Goal: Task Accomplishment & Management: Use online tool/utility

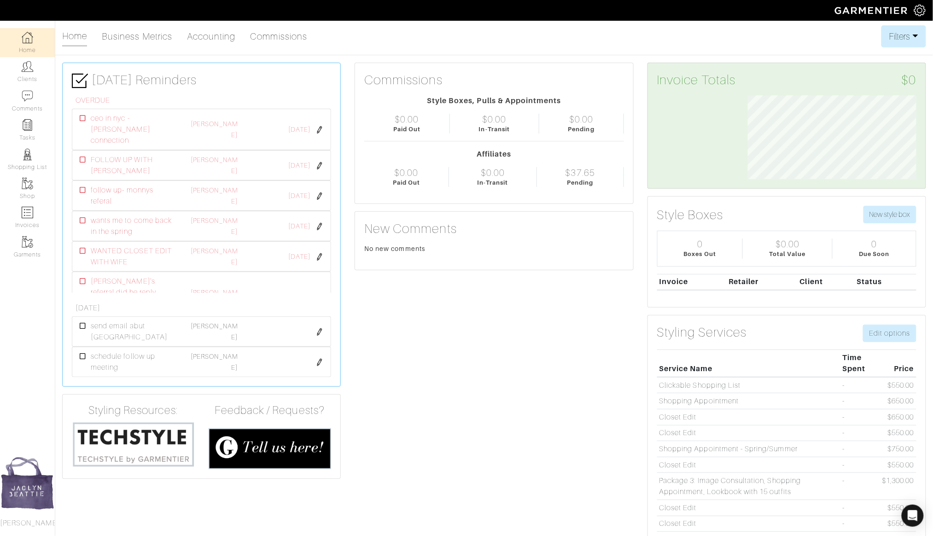
scroll to position [84, 182]
click at [27, 72] on img at bounding box center [28, 67] width 12 height 12
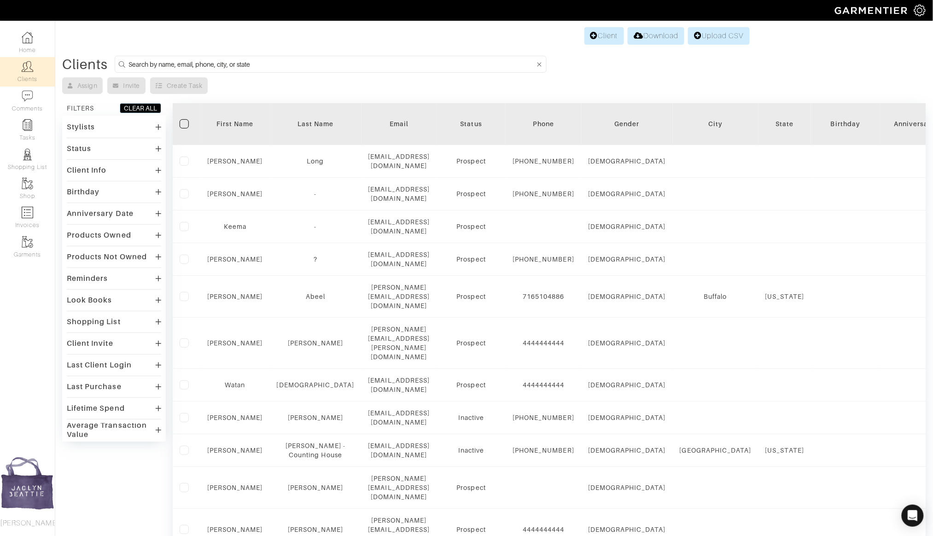
click at [263, 67] on input at bounding box center [332, 64] width 407 height 12
type input "ryan ricke"
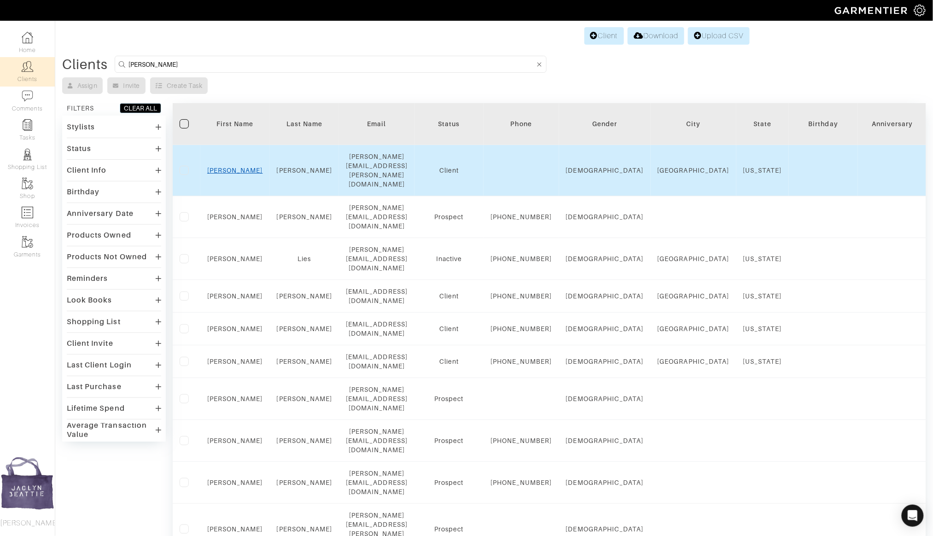
click at [229, 167] on link "Ryan" at bounding box center [235, 170] width 56 height 7
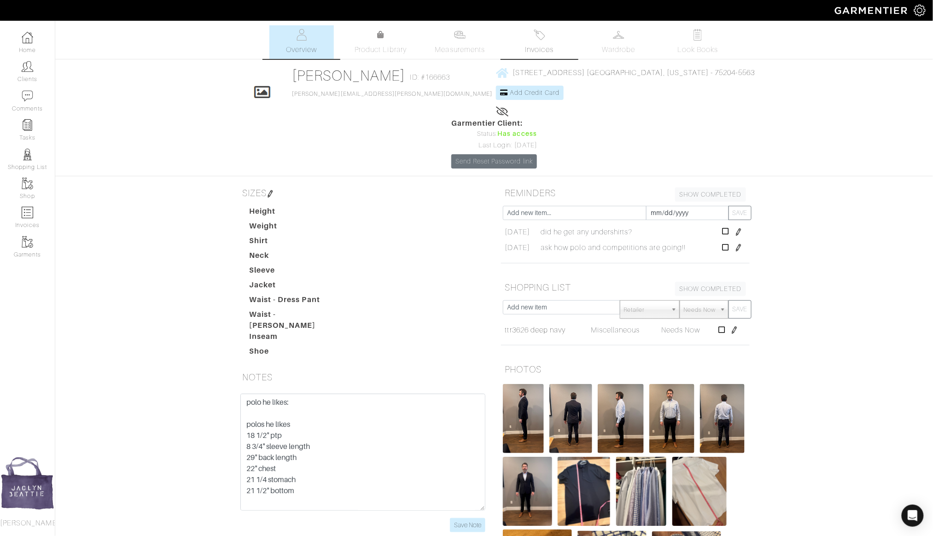
click at [536, 31] on img at bounding box center [540, 35] width 12 height 12
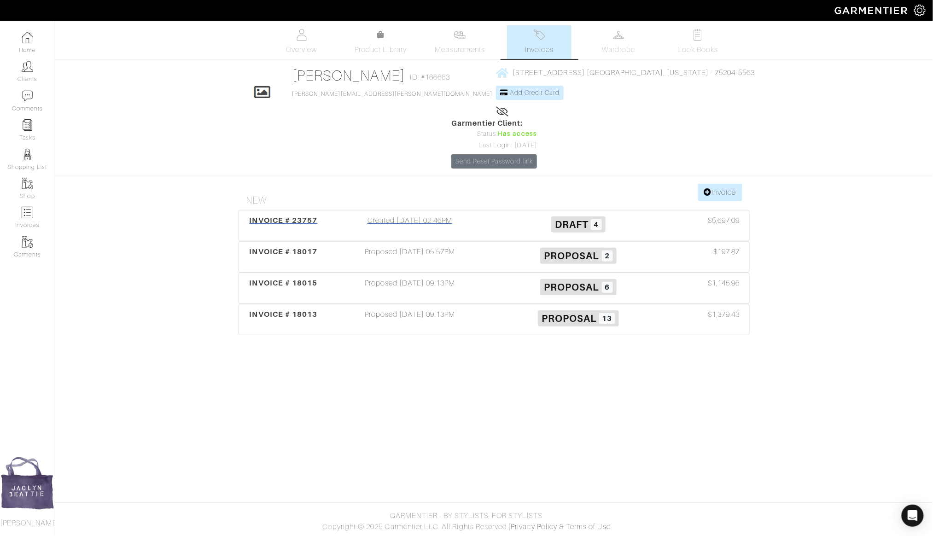
click at [418, 215] on div "Created 05/28/25 02:46PM" at bounding box center [410, 225] width 169 height 21
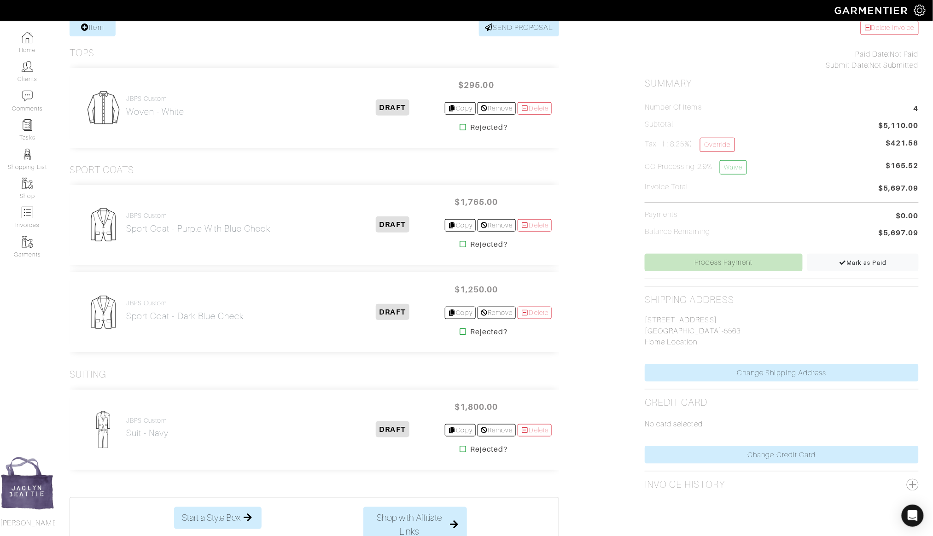
scroll to position [187, 0]
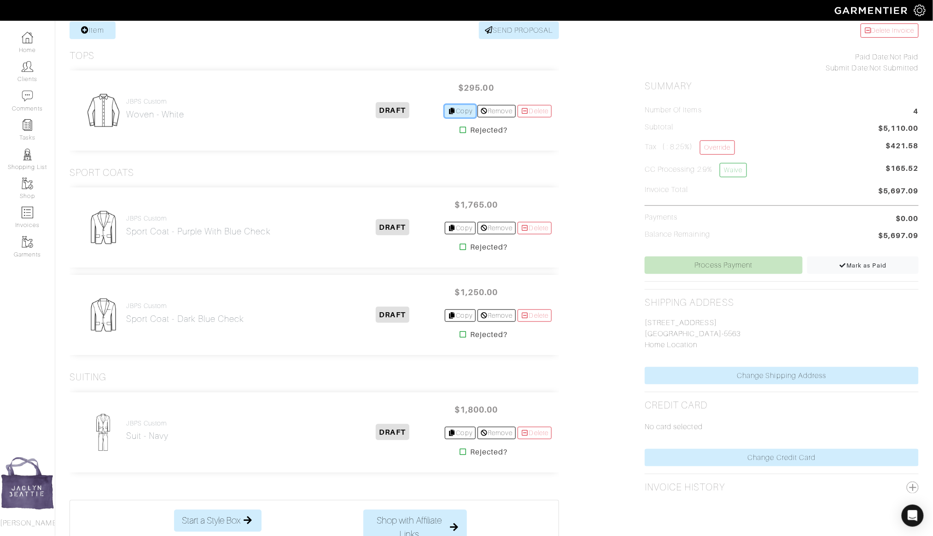
click at [462, 105] on link "Copy" at bounding box center [460, 111] width 31 height 12
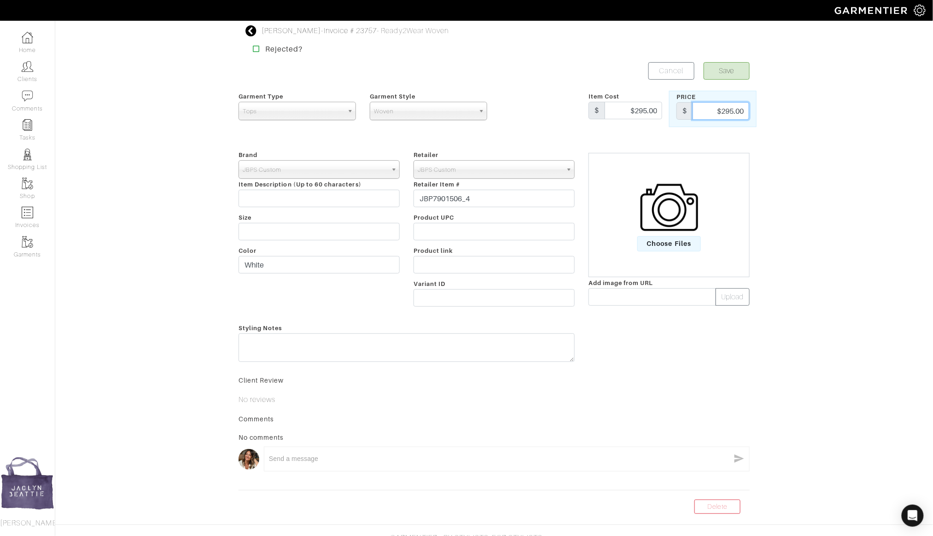
click at [732, 108] on input "$295.00" at bounding box center [721, 111] width 57 height 18
type input "335"
drag, startPoint x: 269, startPoint y: 262, endPoint x: 228, endPoint y: 262, distance: 41.5
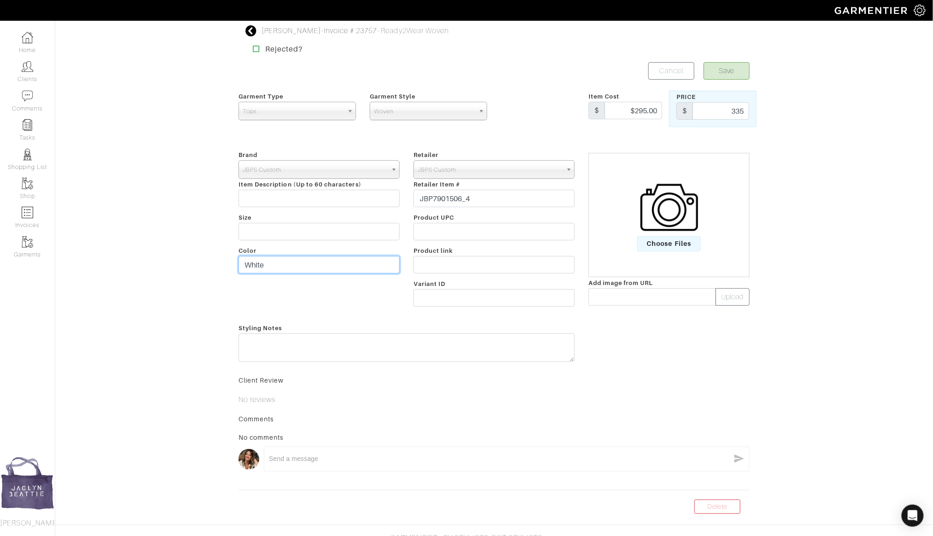
click at [228, 262] on div "Ryan Ricke - Invoice # 23757 - Ready2Wear Woven Rejected? Save Cancel Garment T…" at bounding box center [466, 269] width 933 height 489
type input "Blue"
click at [719, 76] on button "Save" at bounding box center [727, 71] width 46 height 18
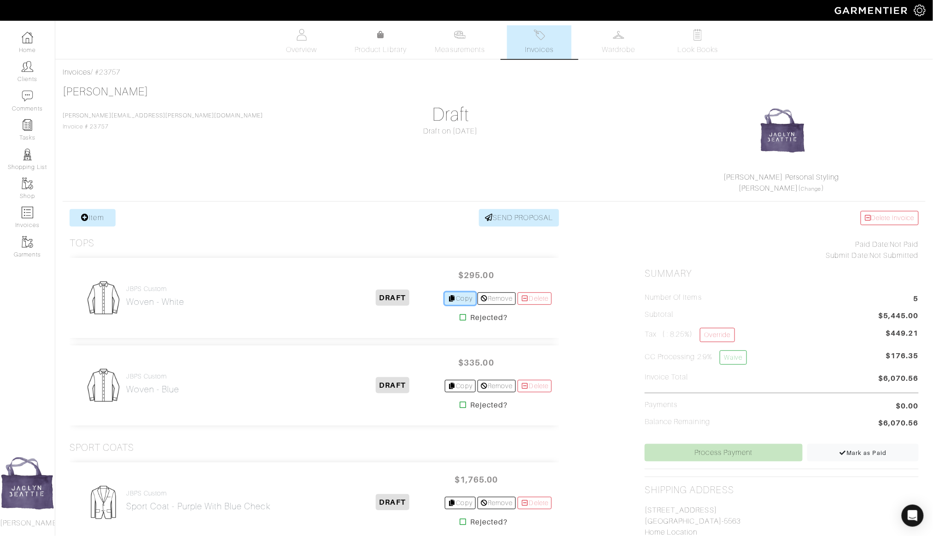
click at [453, 296] on link "Copy" at bounding box center [460, 298] width 31 height 12
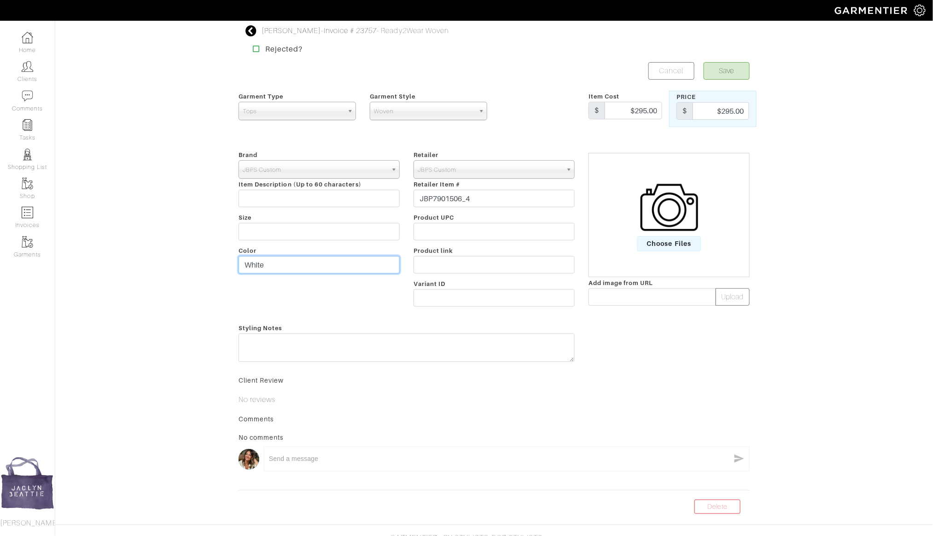
drag, startPoint x: 277, startPoint y: 264, endPoint x: 196, endPoint y: 264, distance: 81.5
click at [196, 264] on div "[PERSON_NAME] - Invoice # 23757 - Ready2Wear Woven Rejected? Save Cancel Garmen…" at bounding box center [466, 269] width 933 height 489
type input "Blue check Bamboo"
click at [720, 76] on button "Save" at bounding box center [727, 71] width 46 height 18
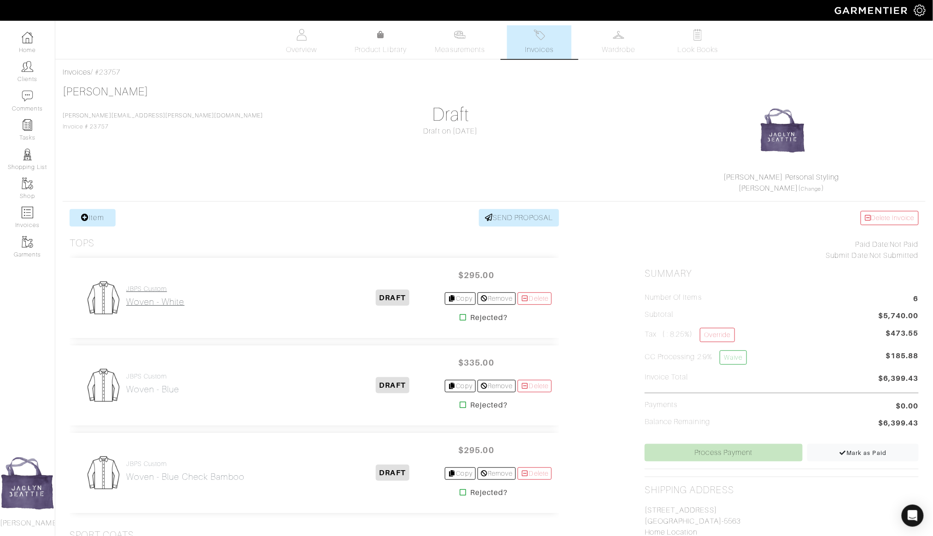
click at [169, 297] on h2 "Woven - White" at bounding box center [155, 302] width 58 height 11
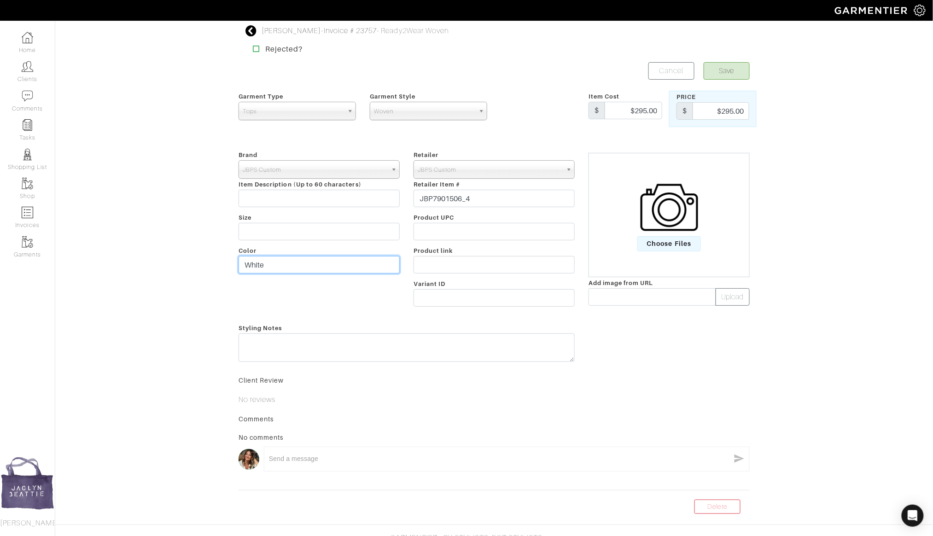
drag, startPoint x: 268, startPoint y: 264, endPoint x: 215, endPoint y: 263, distance: 53.4
click at [215, 264] on div "[PERSON_NAME] - Invoice # 23757 - Ready2Wear Woven Rejected? Save Cancel Garmen…" at bounding box center [466, 269] width 933 height 489
type input "Blue check bamboo"
click at [732, 72] on button "Save" at bounding box center [727, 71] width 46 height 18
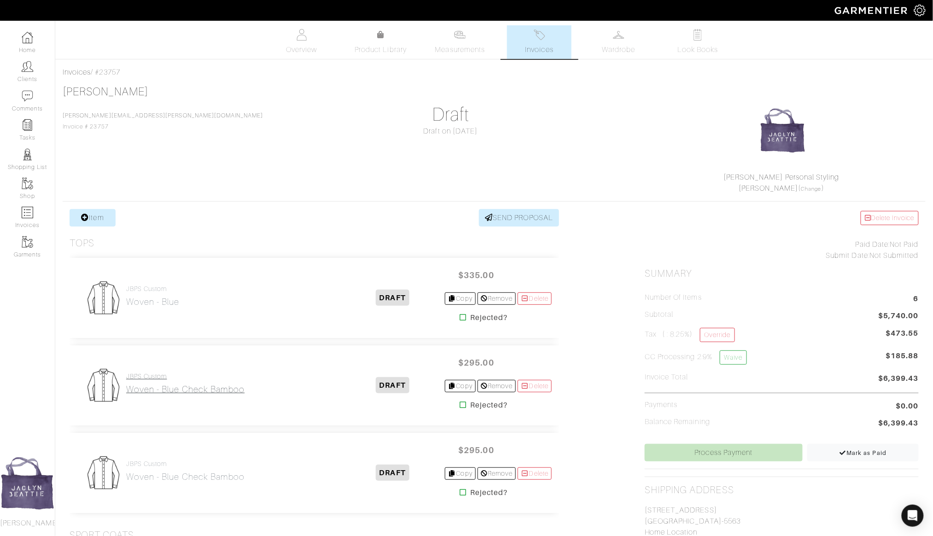
click at [184, 388] on h2 "Woven - Blue check Bamboo" at bounding box center [185, 389] width 118 height 11
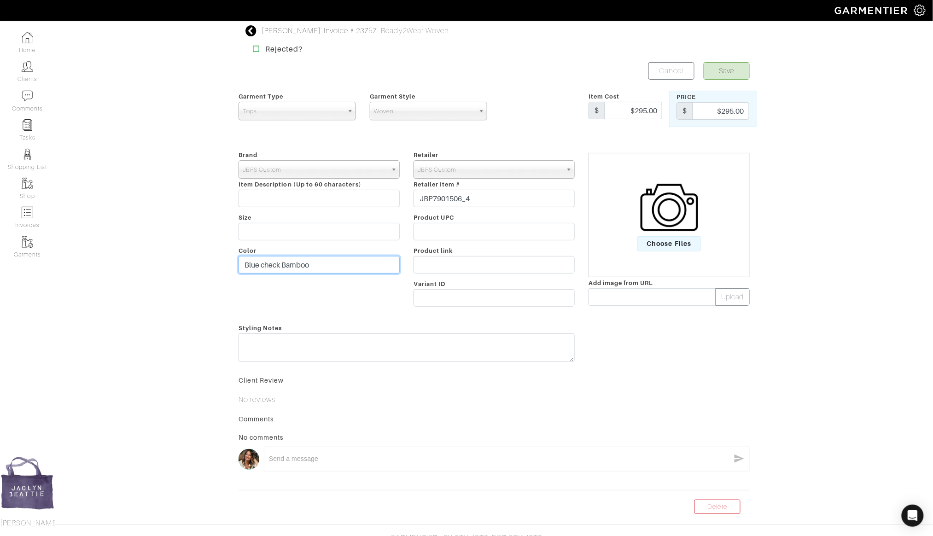
click at [273, 258] on input "Blue check Bamboo" at bounding box center [319, 265] width 161 height 18
click at [273, 257] on input "Blue check Bamboo" at bounding box center [319, 265] width 161 height 18
click at [273, 264] on input "Blue check Bamboo" at bounding box center [319, 265] width 161 height 18
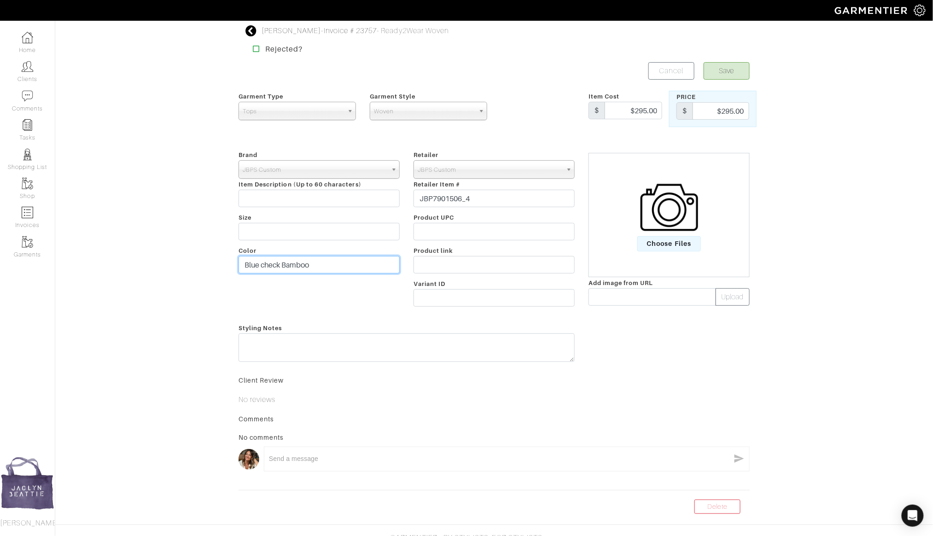
click at [273, 264] on input "Blue check Bamboo" at bounding box center [319, 265] width 161 height 18
type input "White"
click at [730, 77] on button "Save" at bounding box center [727, 71] width 46 height 18
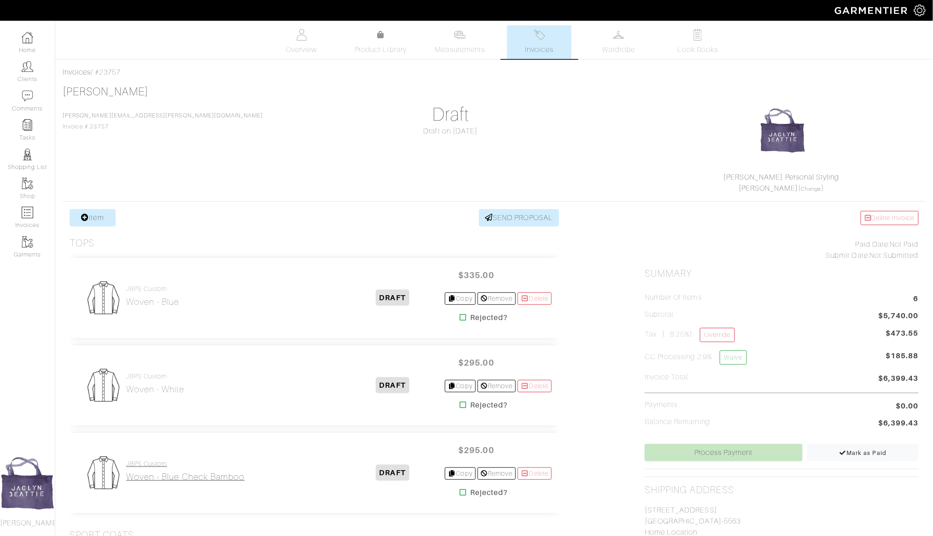
click at [160, 467] on link "JBPS Custom Woven - Blue check bamboo" at bounding box center [185, 471] width 118 height 22
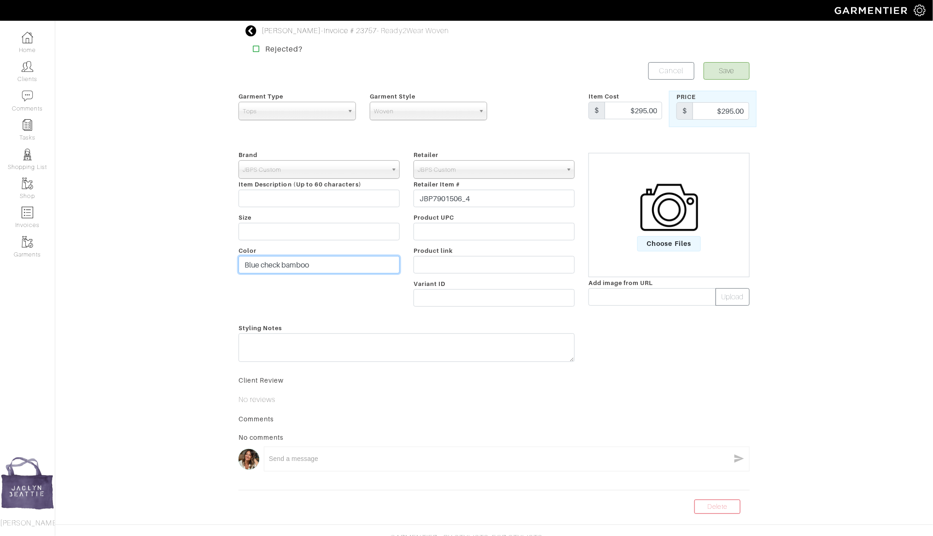
drag, startPoint x: 261, startPoint y: 260, endPoint x: 309, endPoint y: 271, distance: 49.6
click at [309, 271] on input "Blue check bamboo" at bounding box center [319, 265] width 161 height 18
type input "Blue solid"
click at [718, 70] on button "Save" at bounding box center [727, 71] width 46 height 18
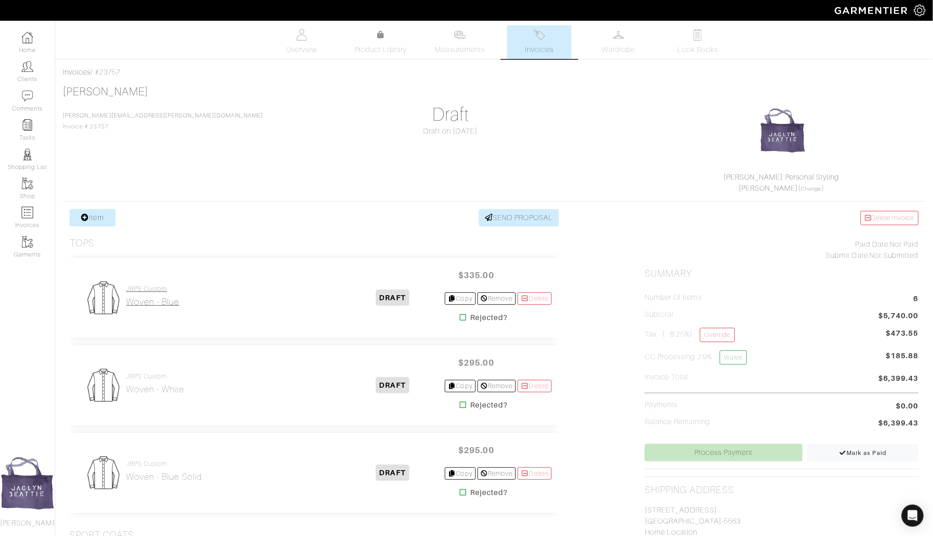
click at [149, 294] on link "JBPS Custom Woven - Blue" at bounding box center [152, 296] width 53 height 22
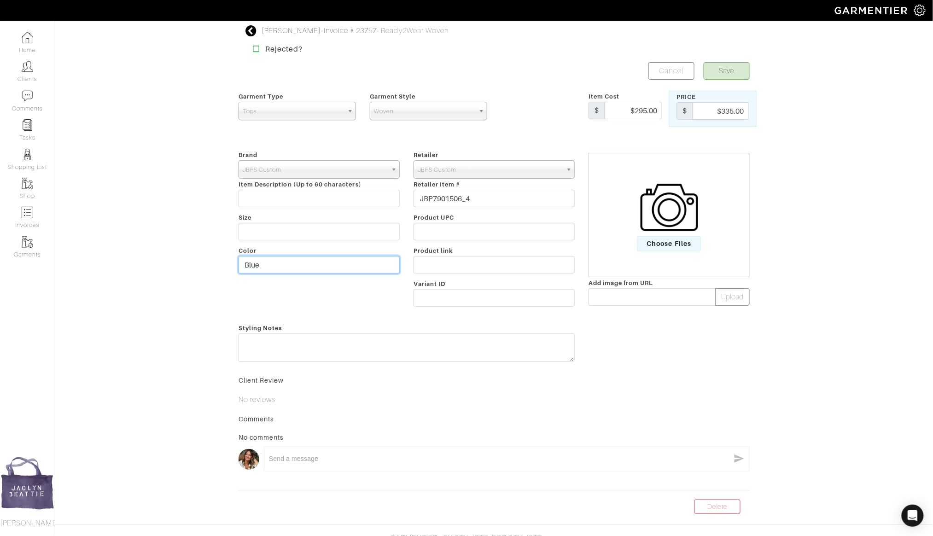
drag, startPoint x: 240, startPoint y: 267, endPoint x: 220, endPoint y: 267, distance: 19.8
click at [220, 267] on div "Ryan Ricke - Invoice # 23757 - Ready2Wear Woven Rejected? Save Cancel Garment T…" at bounding box center [466, 269] width 933 height 489
type input "White sollid"
click at [719, 78] on button "Save" at bounding box center [727, 71] width 46 height 18
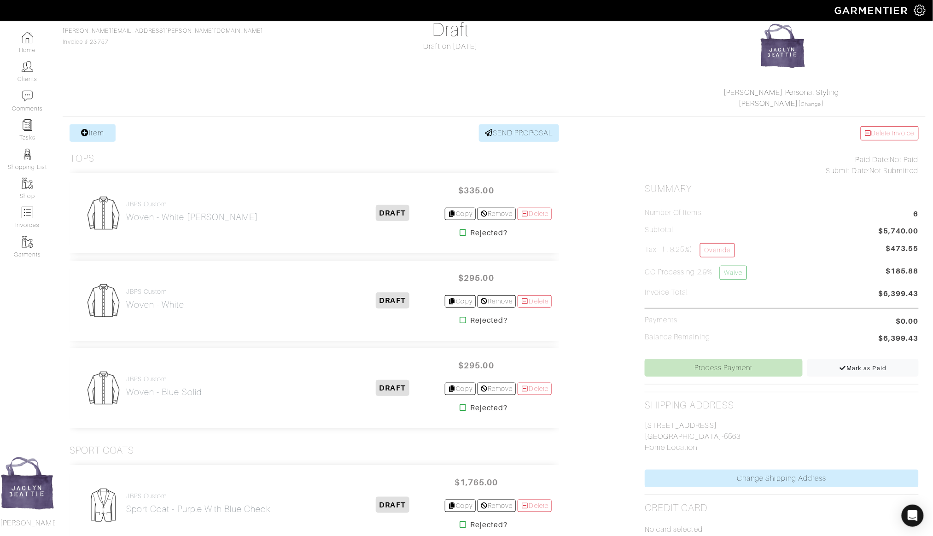
scroll to position [77, 0]
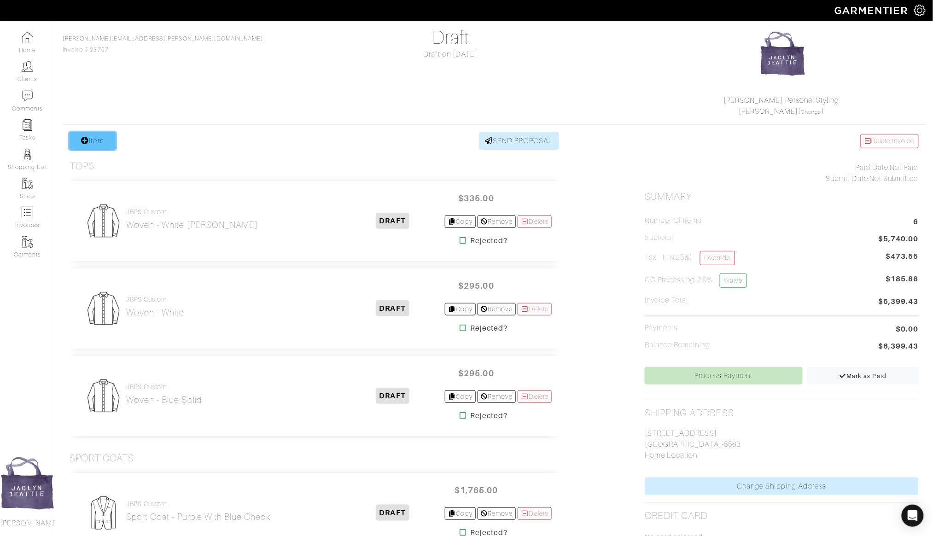
click at [99, 146] on link "Item" at bounding box center [93, 141] width 46 height 18
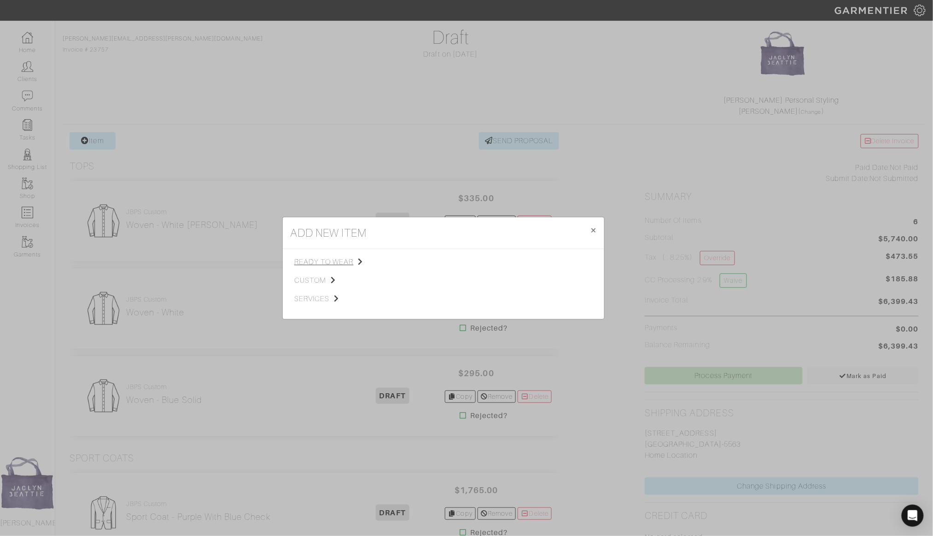
click at [339, 261] on span "ready to wear" at bounding box center [340, 262] width 93 height 11
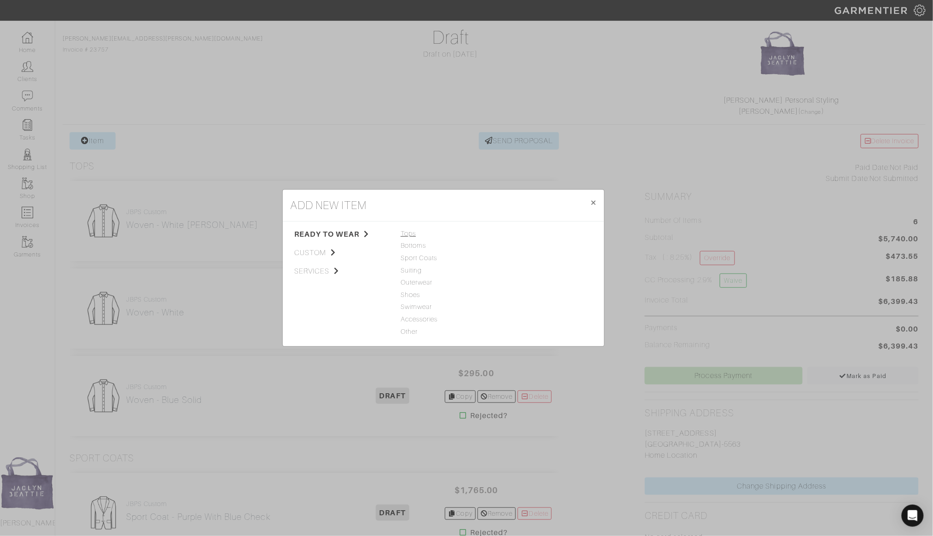
click at [409, 235] on span "Tops" at bounding box center [444, 234] width 86 height 10
click at [515, 247] on link "Henley" at bounding box center [510, 245] width 21 height 7
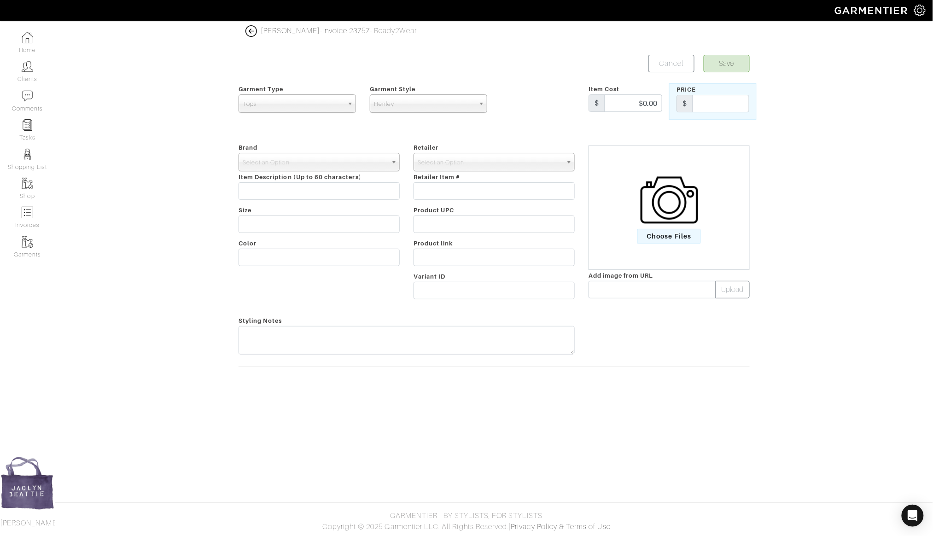
click at [397, 105] on span "Henley" at bounding box center [424, 104] width 101 height 18
click at [398, 177] on li "Polo" at bounding box center [428, 180] width 113 height 12
select select "3"
click at [277, 259] on input "text" at bounding box center [319, 258] width 161 height 18
type input "Johnny Collar polo"
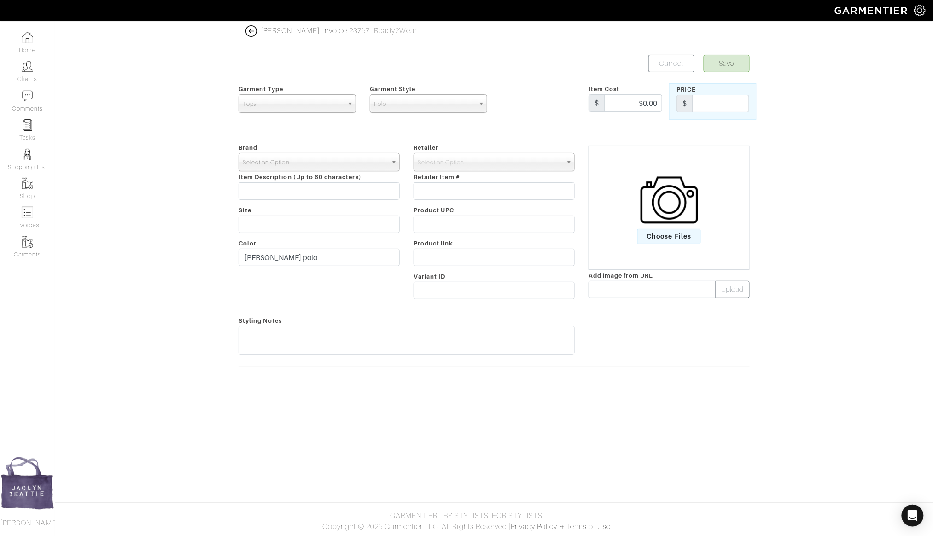
click at [311, 154] on span "Select an Option" at bounding box center [315, 162] width 145 height 18
type input "jbps c"
select select "JBPS Custom"
click at [438, 169] on span "Select an Option" at bounding box center [490, 162] width 145 height 18
type input "jbps c"
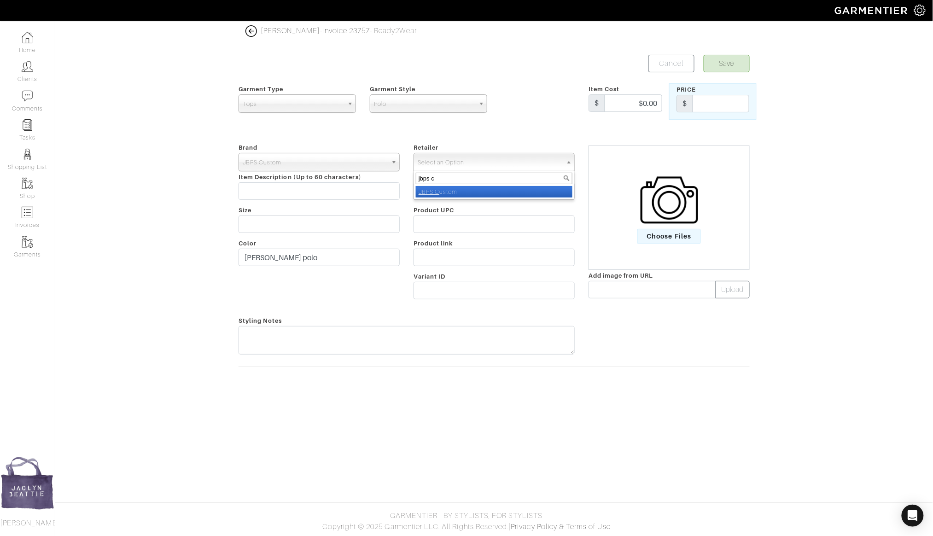
select select "6484"
click at [736, 65] on button "Save" at bounding box center [727, 64] width 46 height 18
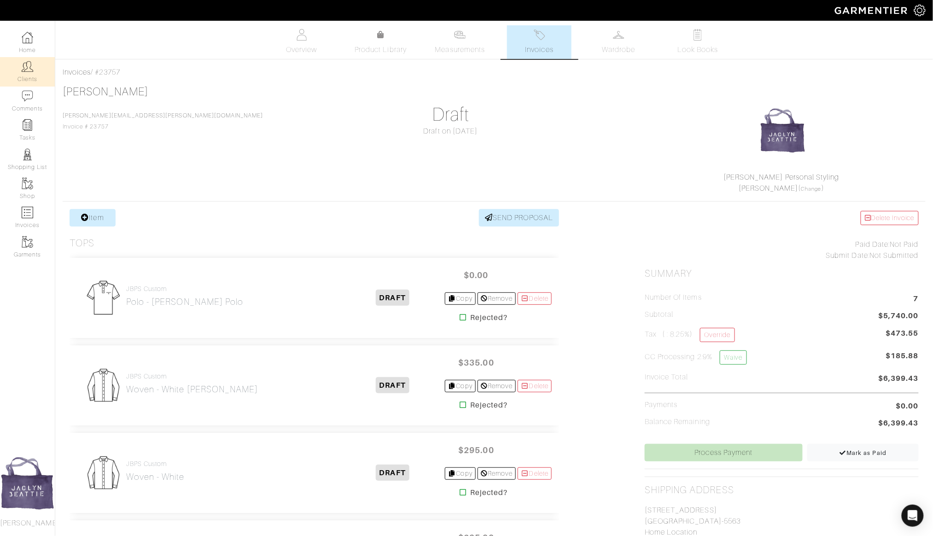
click at [25, 82] on link "Clients" at bounding box center [27, 71] width 55 height 29
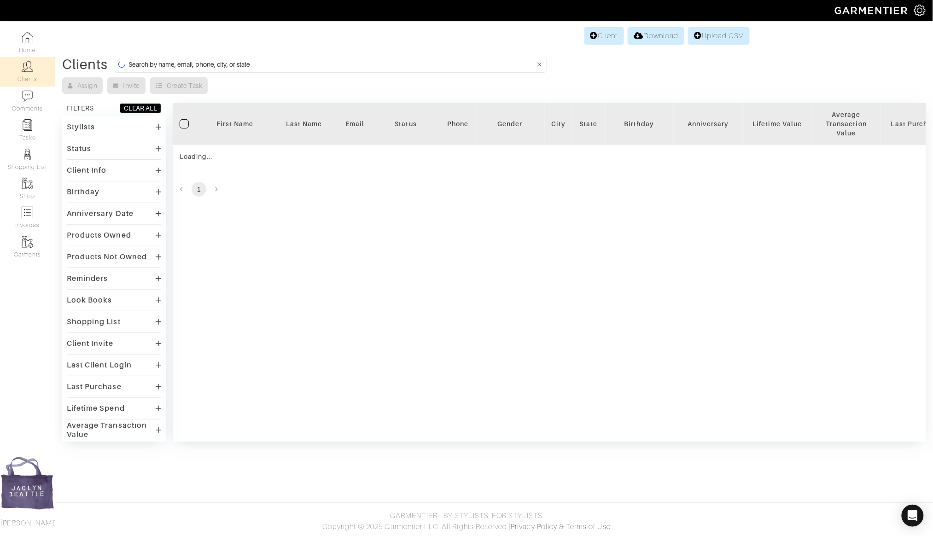
click at [169, 67] on input at bounding box center [332, 64] width 407 height 12
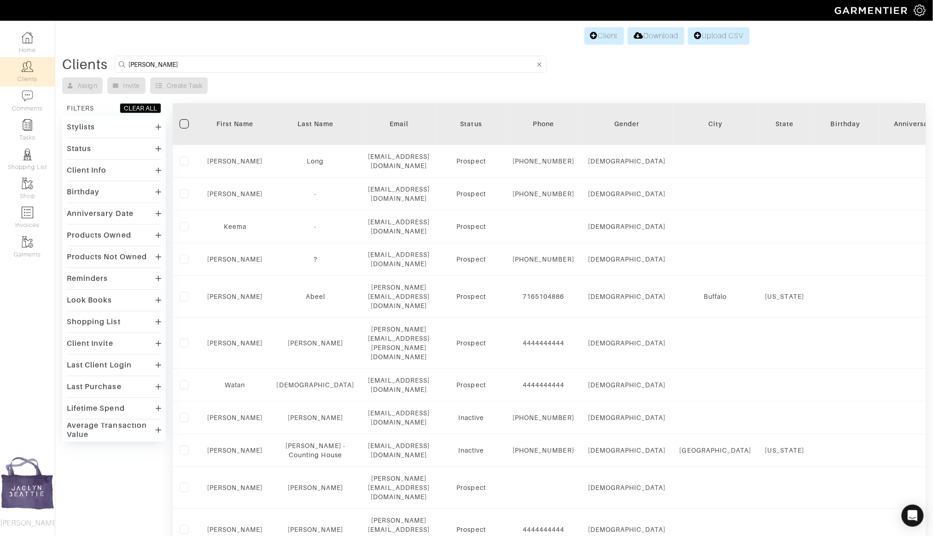
type input "braden stevenson"
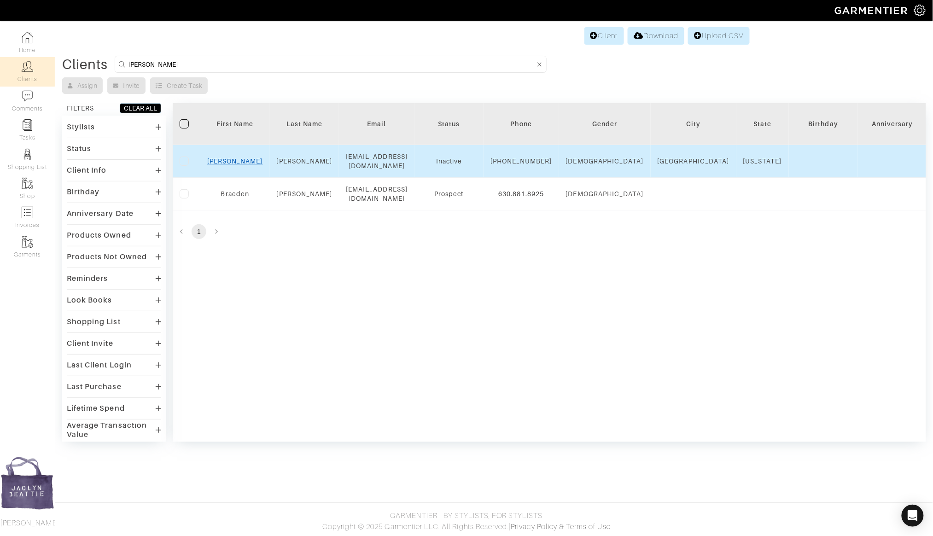
click at [235, 159] on link "Braden" at bounding box center [235, 161] width 56 height 7
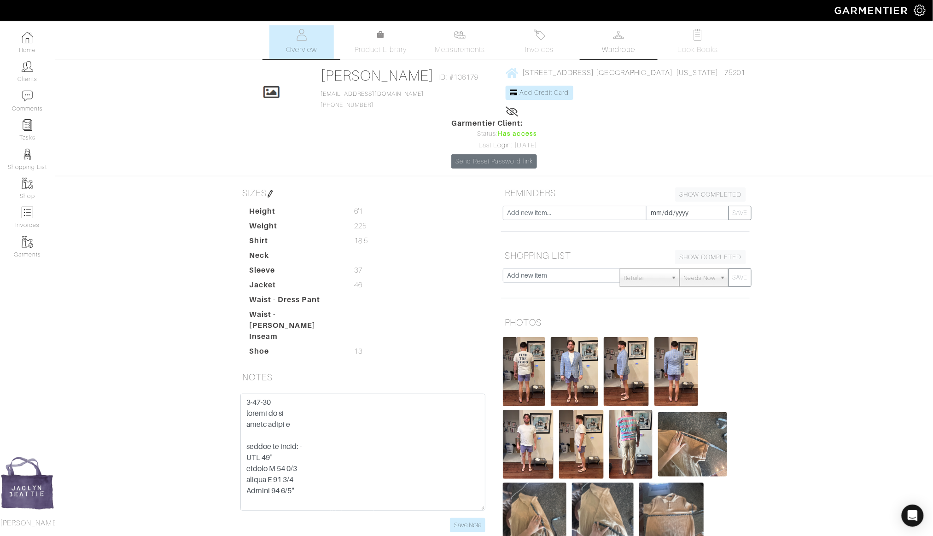
click at [619, 49] on span "Wardrobe" at bounding box center [618, 49] width 33 height 11
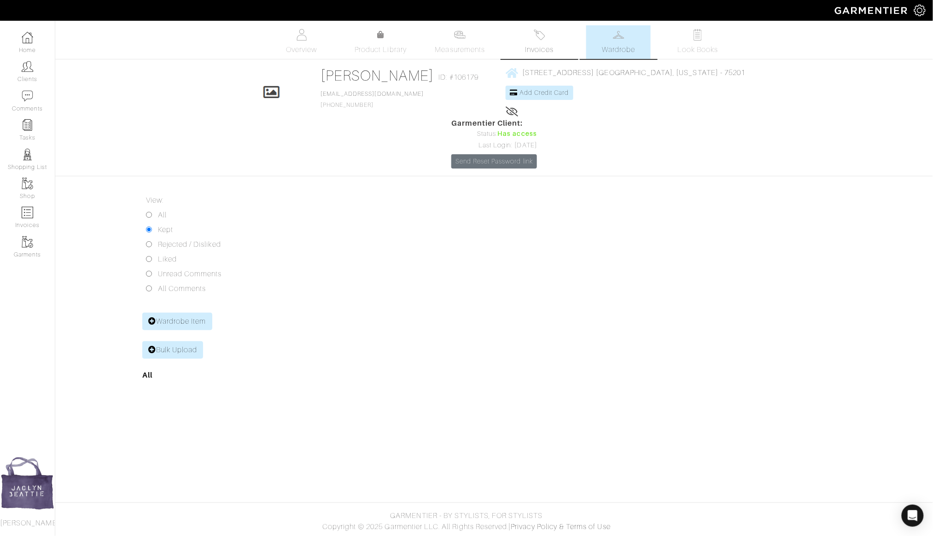
click at [558, 45] on link "Invoices" at bounding box center [539, 42] width 64 height 34
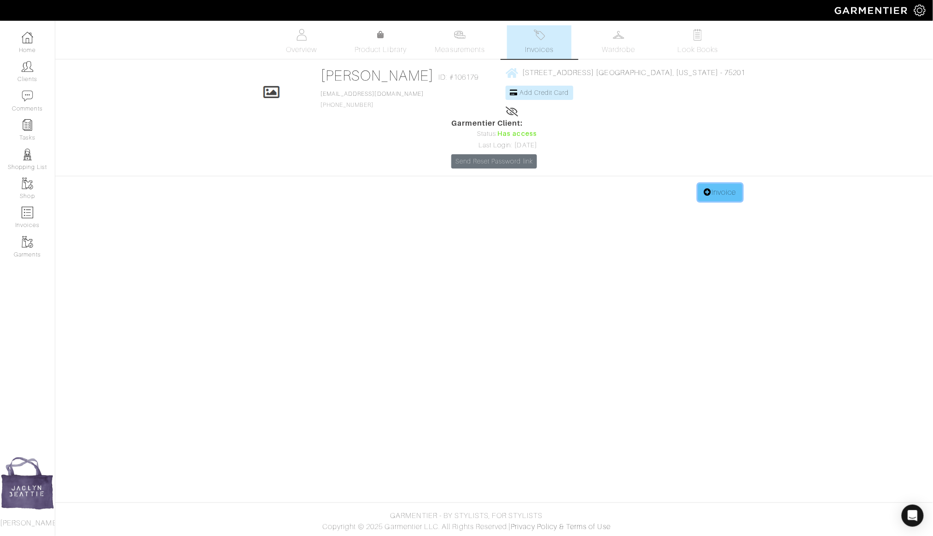
click at [720, 184] on link "Invoice" at bounding box center [720, 193] width 44 height 18
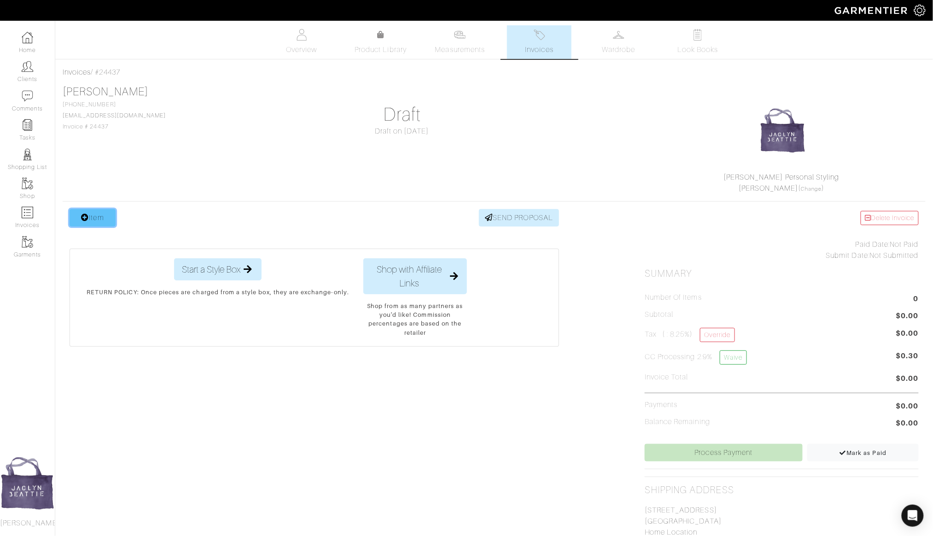
click at [91, 222] on link "Item" at bounding box center [93, 218] width 46 height 18
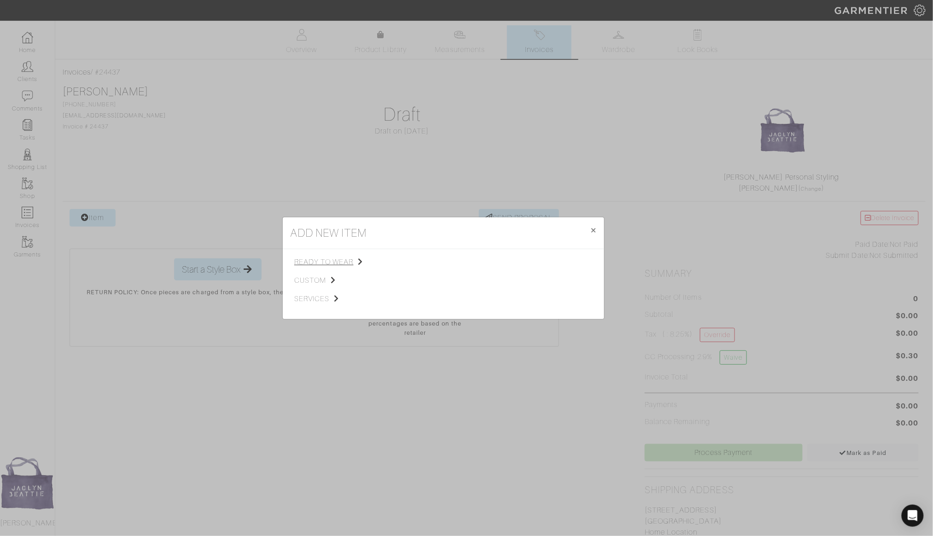
click at [334, 260] on span "ready to wear" at bounding box center [340, 262] width 93 height 11
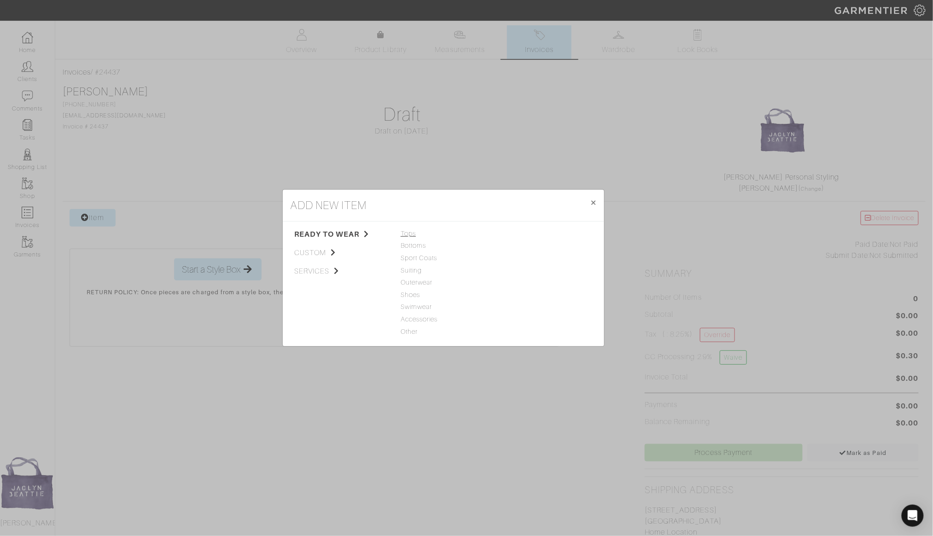
click at [401, 235] on span "Tops" at bounding box center [444, 234] width 86 height 10
click at [509, 279] on link "Polo" at bounding box center [506, 282] width 13 height 7
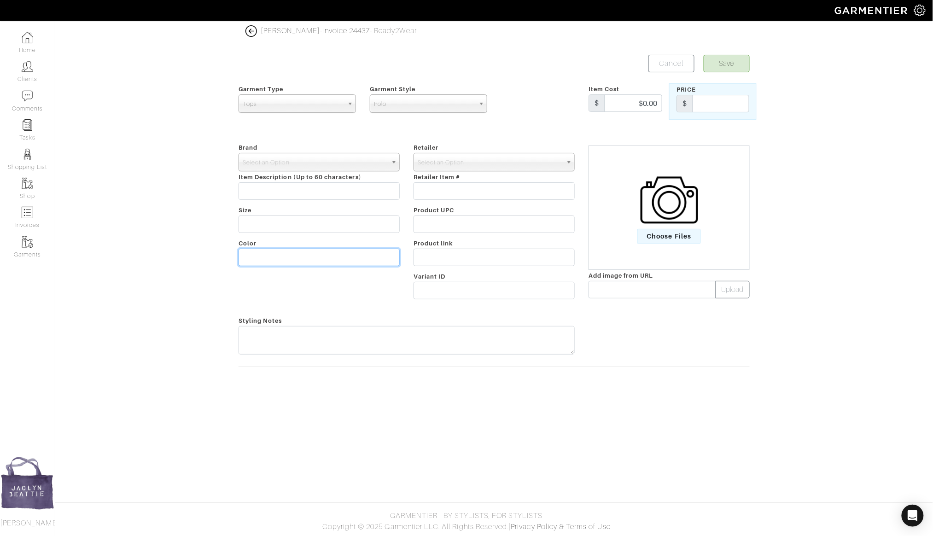
click at [256, 261] on input "text" at bounding box center [319, 258] width 161 height 18
type input "Lavender"
click at [278, 159] on span "Select an Option" at bounding box center [315, 162] width 145 height 18
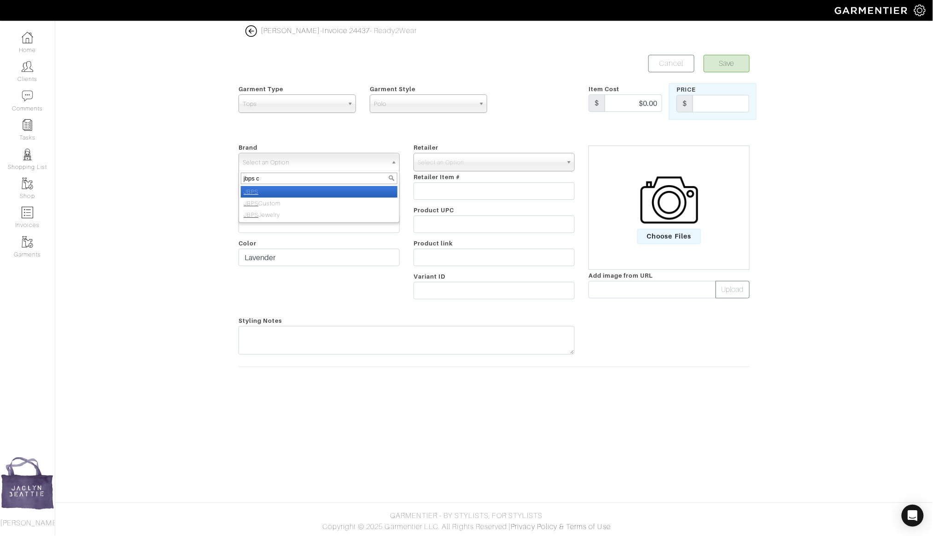
type input "jbps cu"
select select "JBPS Custom"
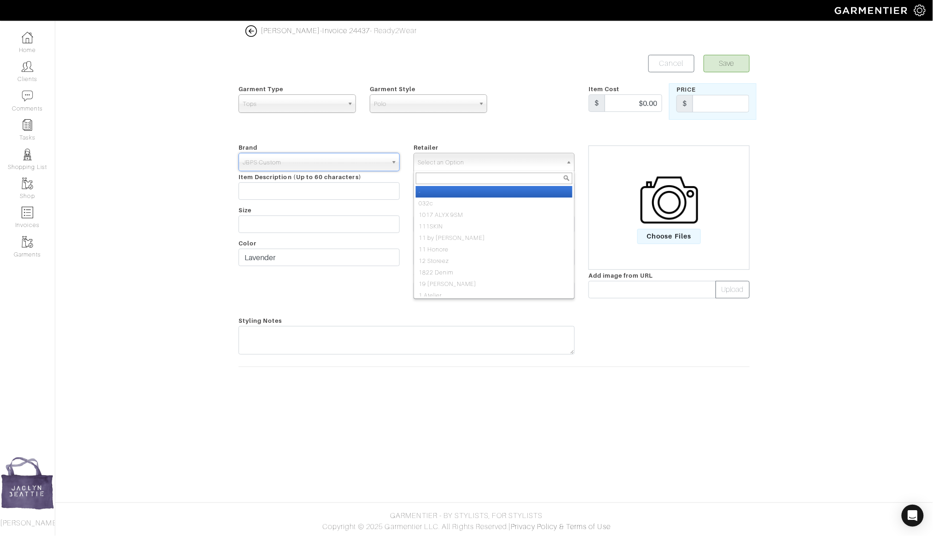
click at [438, 154] on span "Select an Option" at bounding box center [490, 162] width 145 height 18
type input "jbps cu"
select select "6484"
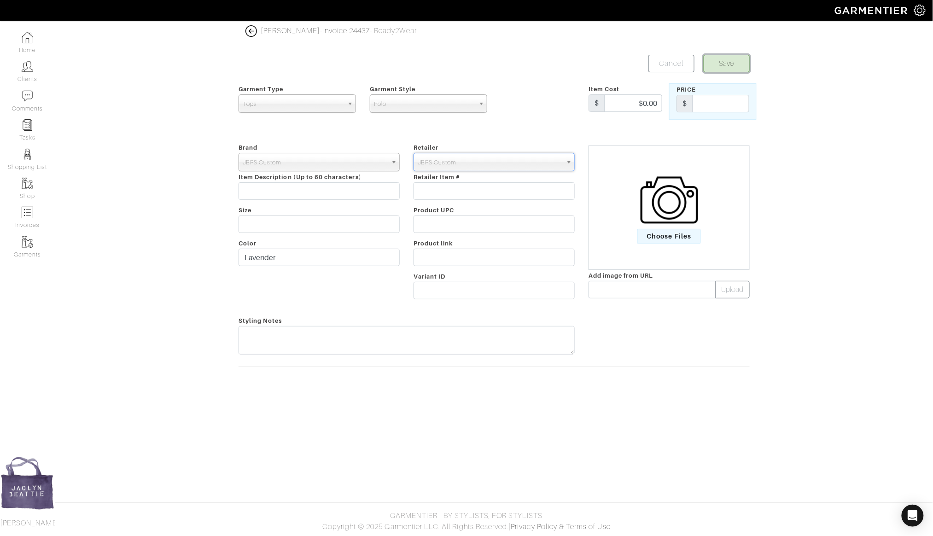
click at [731, 62] on button "Save" at bounding box center [727, 64] width 46 height 18
